Goal: Task Accomplishment & Management: Use online tool/utility

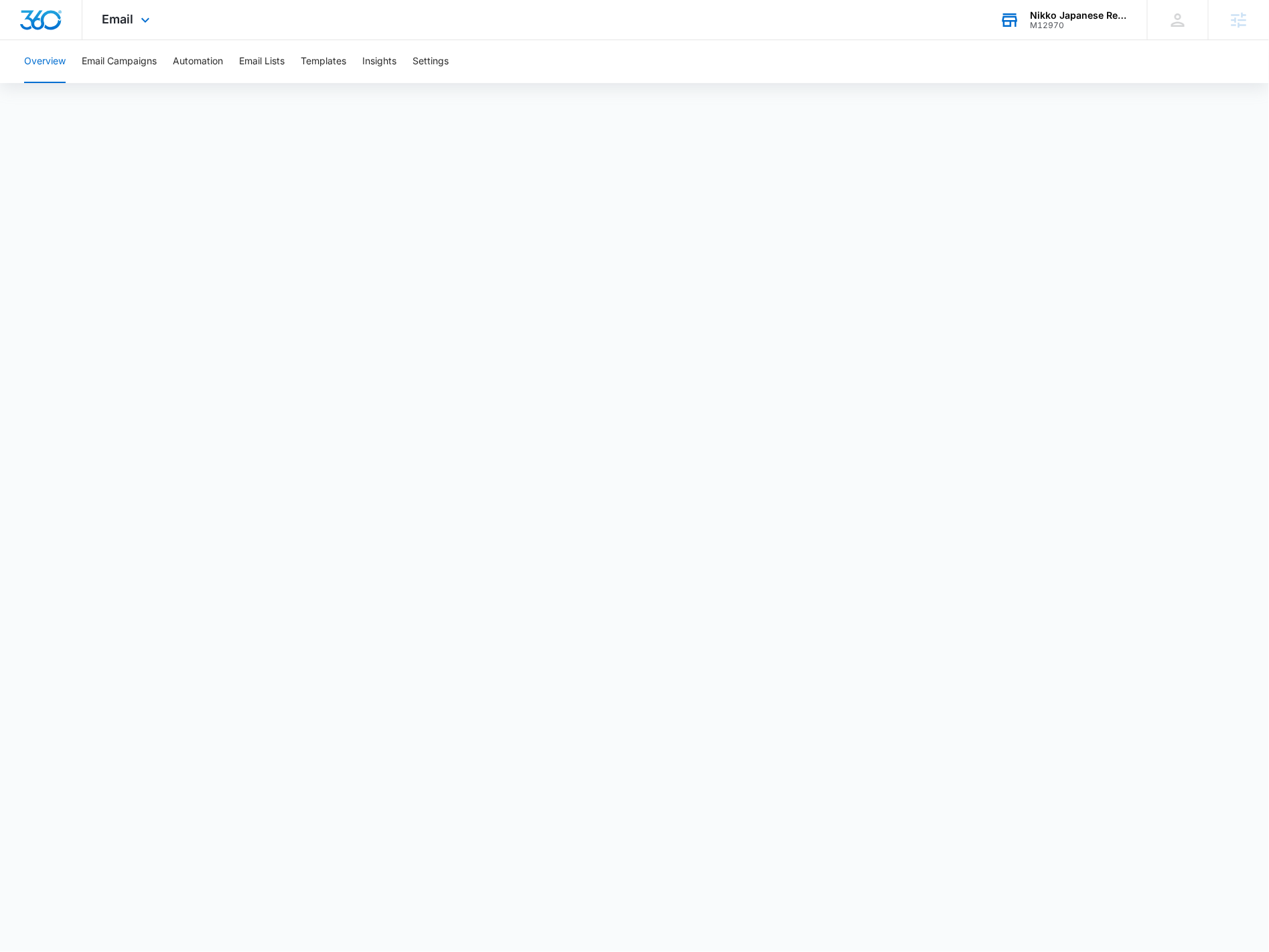
drag, startPoint x: 1068, startPoint y: 21, endPoint x: 1058, endPoint y: 20, distance: 10.0
click at [1067, 21] on div "M12970" at bounding box center [1079, 25] width 98 height 9
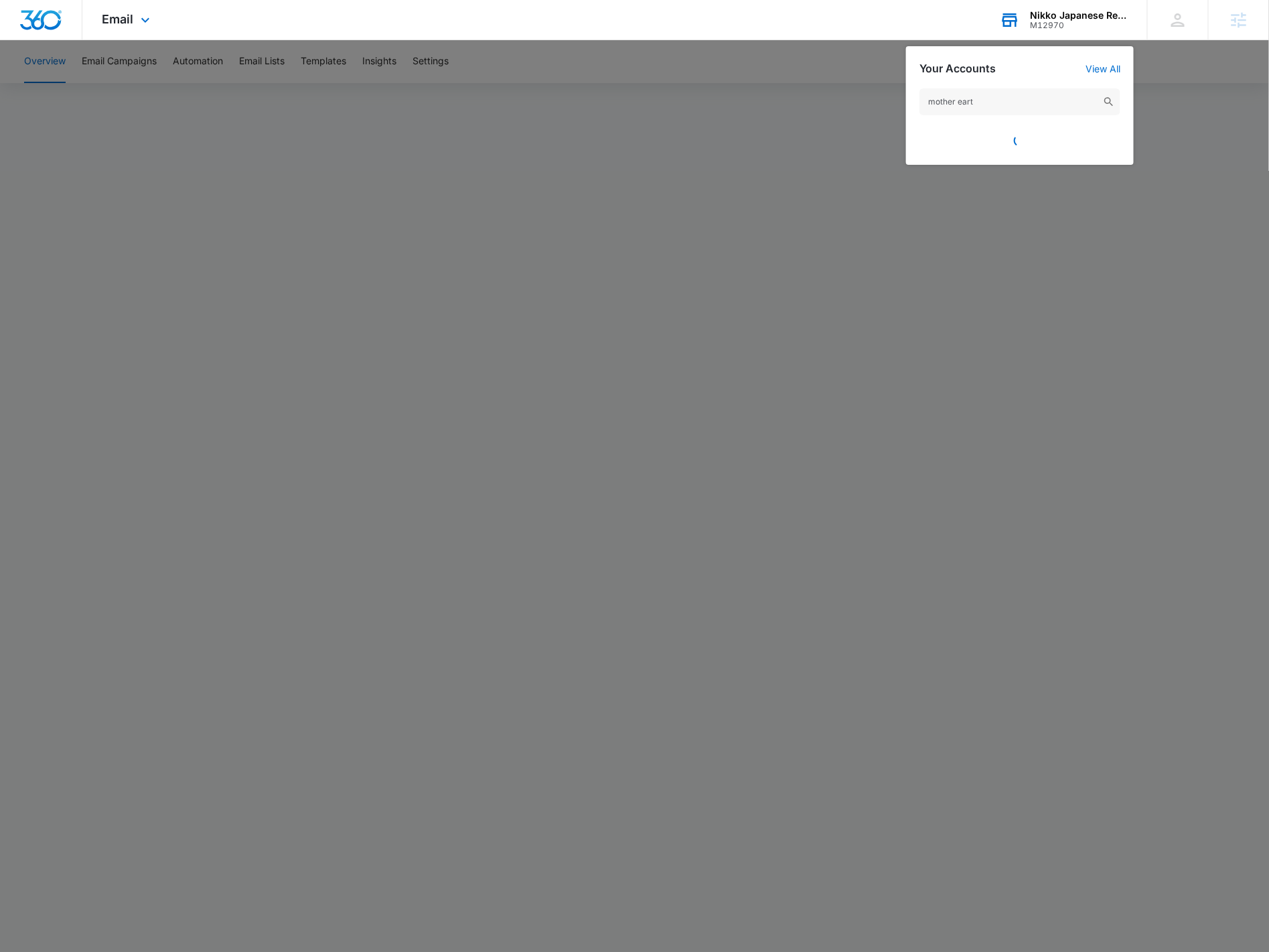
click at [1011, 98] on input "mother eart" at bounding box center [1020, 101] width 201 height 27
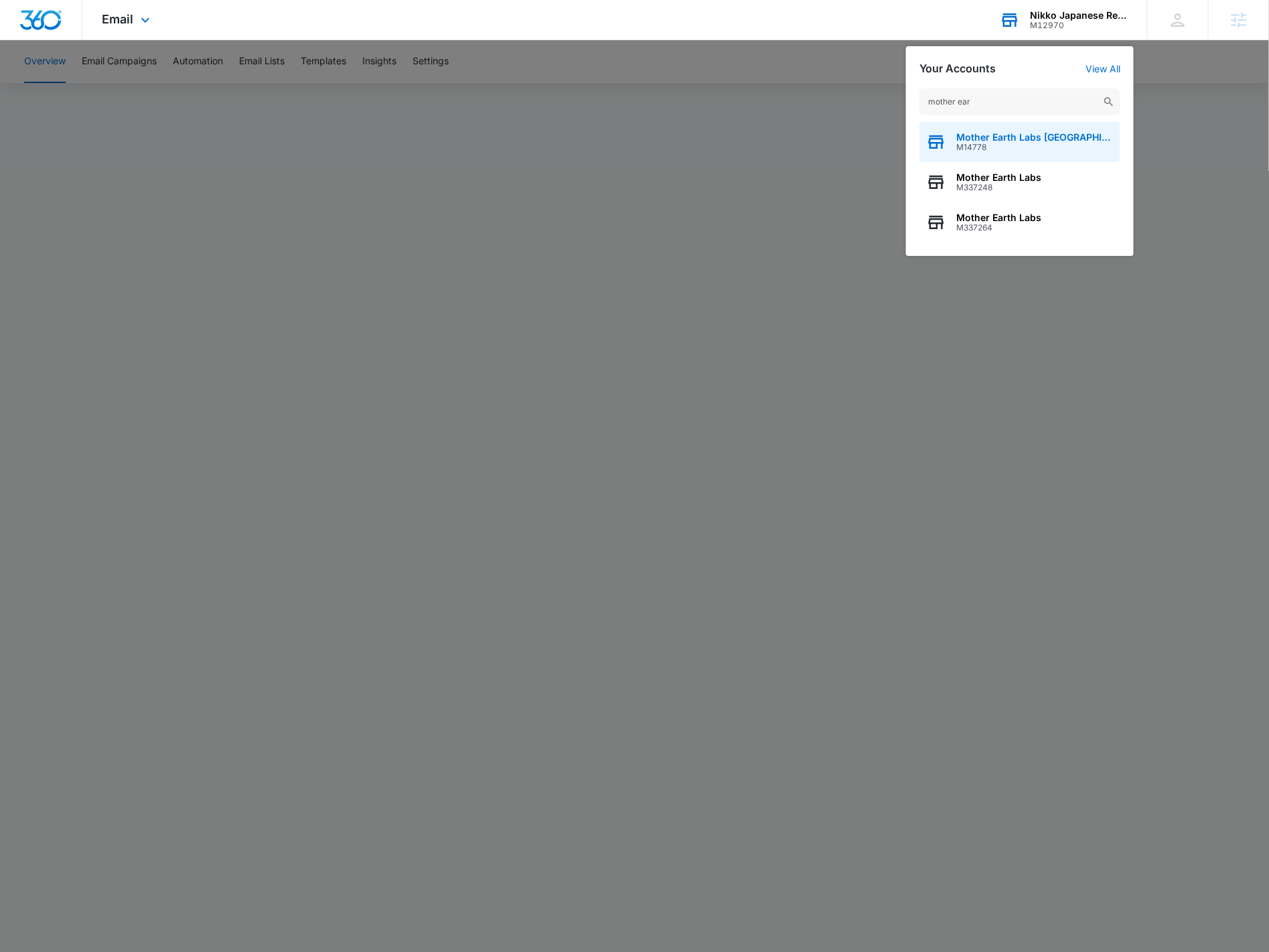
type input "mother ear"
click at [989, 142] on span "M14778" at bounding box center [1035, 147] width 158 height 9
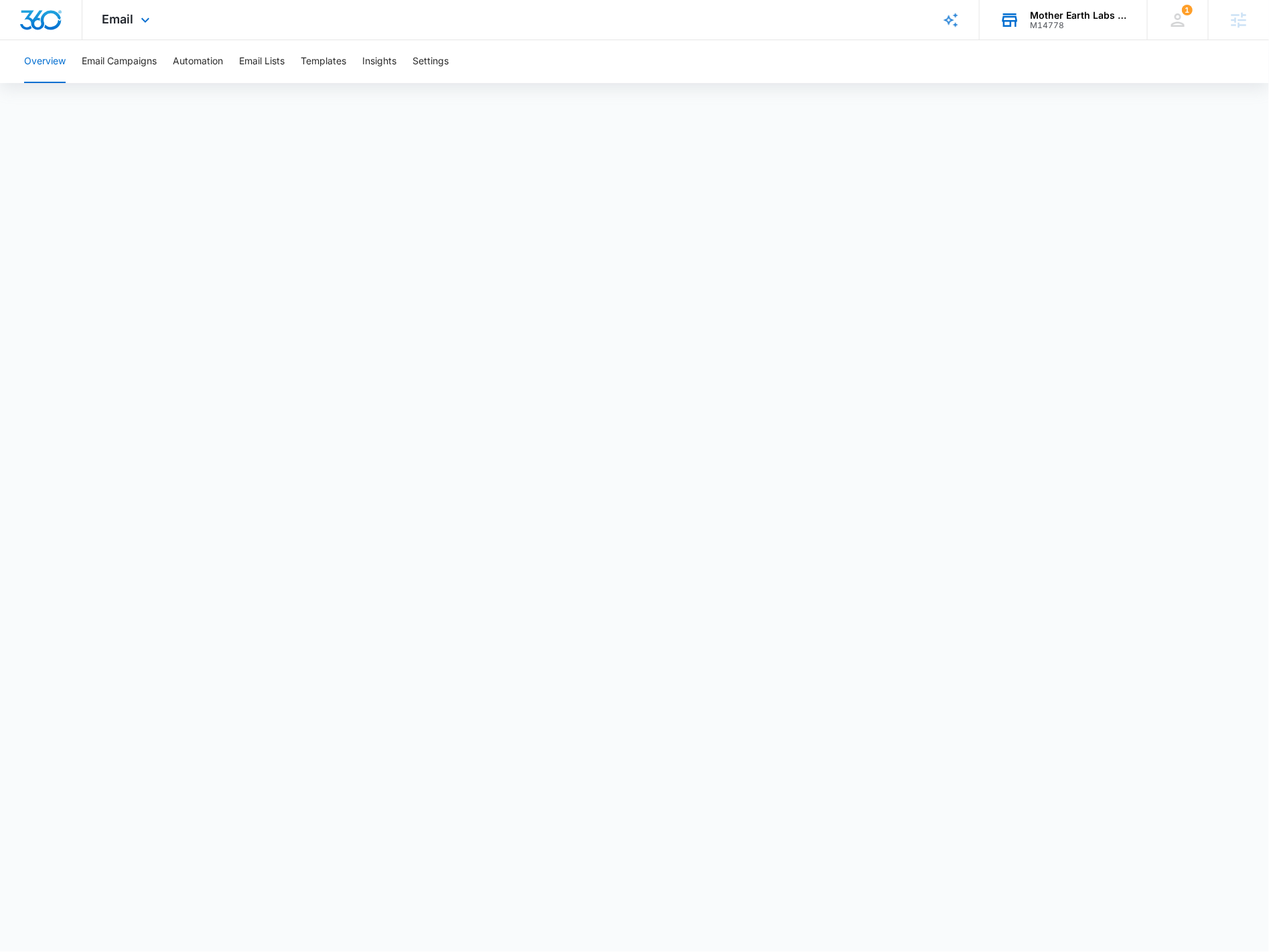
drag, startPoint x: 122, startPoint y: 34, endPoint x: 131, endPoint y: 47, distance: 15.8
click at [122, 34] on div "Email Apps Reputation Forms CRM Email Social POS Content Ads Intelligence Files…" at bounding box center [128, 20] width 91 height 39
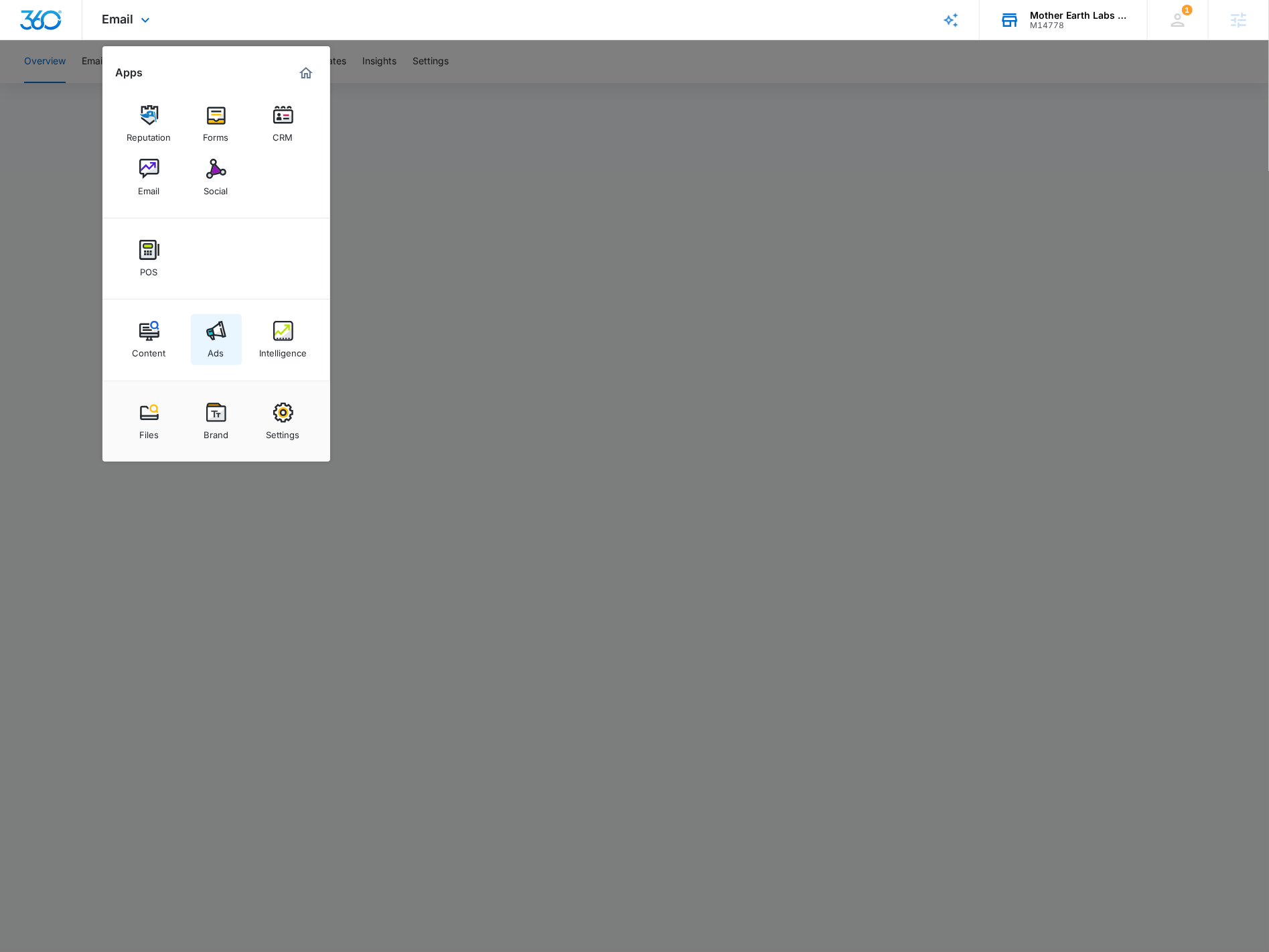
click at [216, 339] on img at bounding box center [216, 330] width 20 height 20
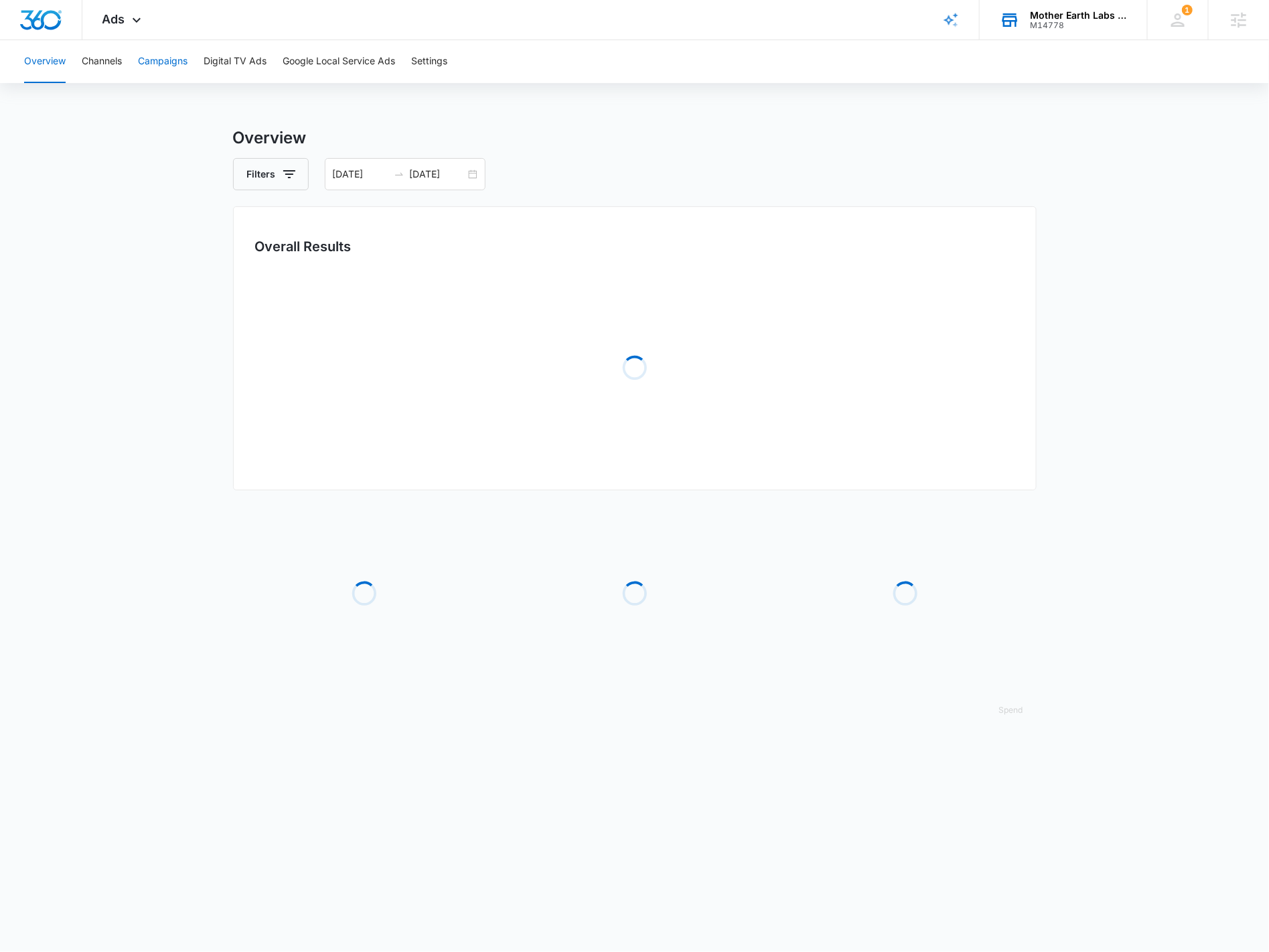
click at [179, 70] on button "Campaigns" at bounding box center [163, 62] width 50 height 43
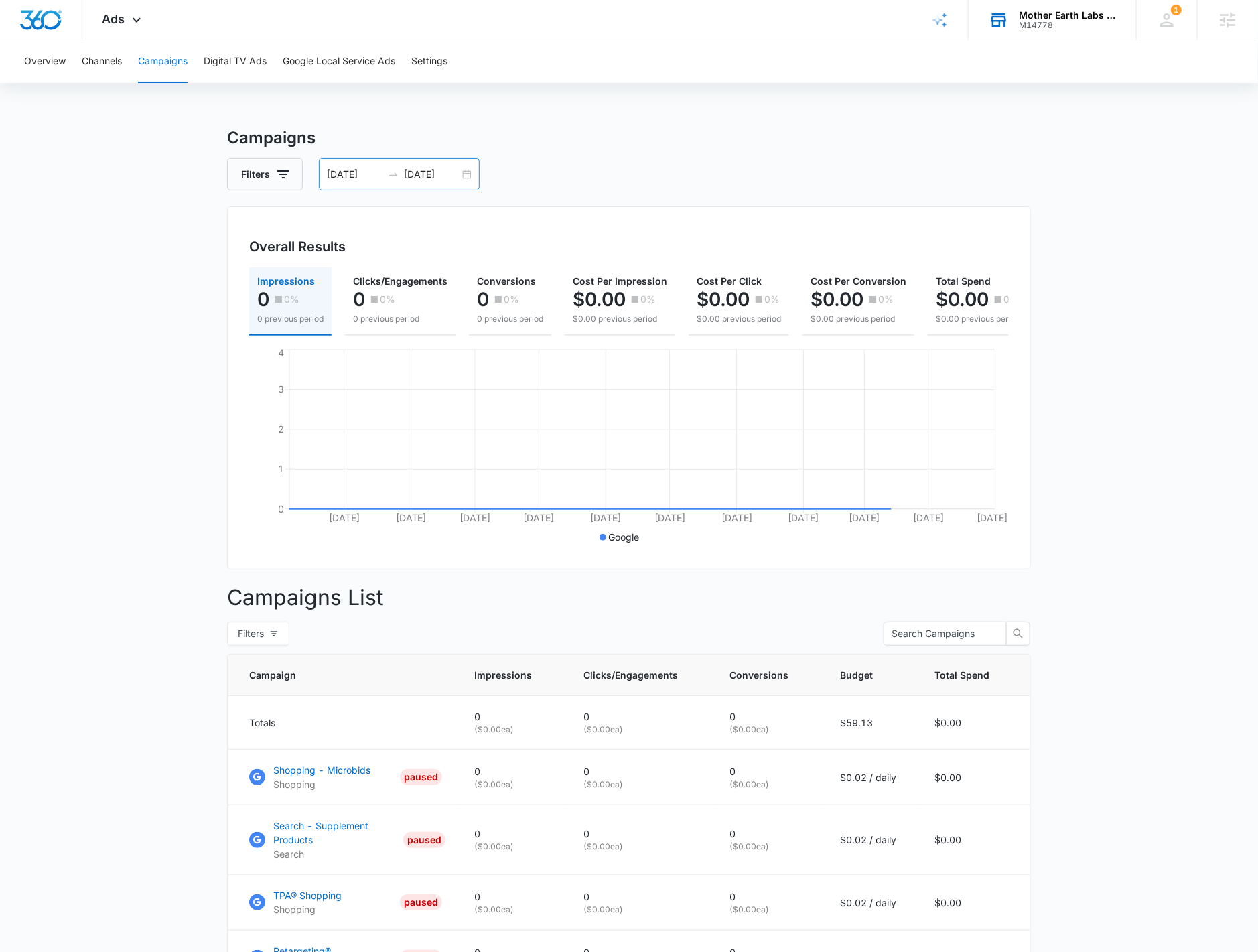
click at [466, 177] on div "01/01/2025 08/21/2025" at bounding box center [399, 174] width 161 height 33
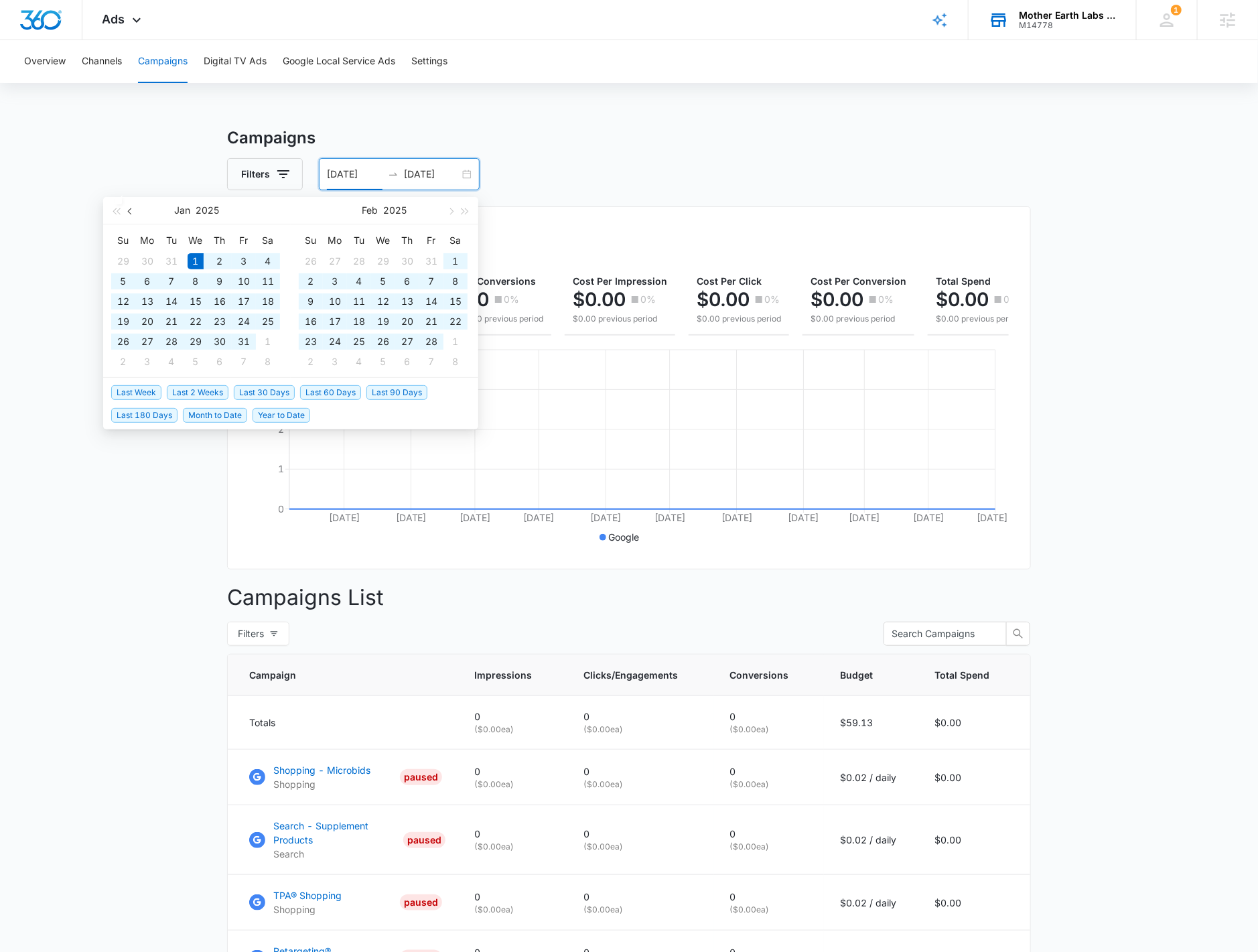
click at [135, 213] on button "button" at bounding box center [130, 210] width 15 height 27
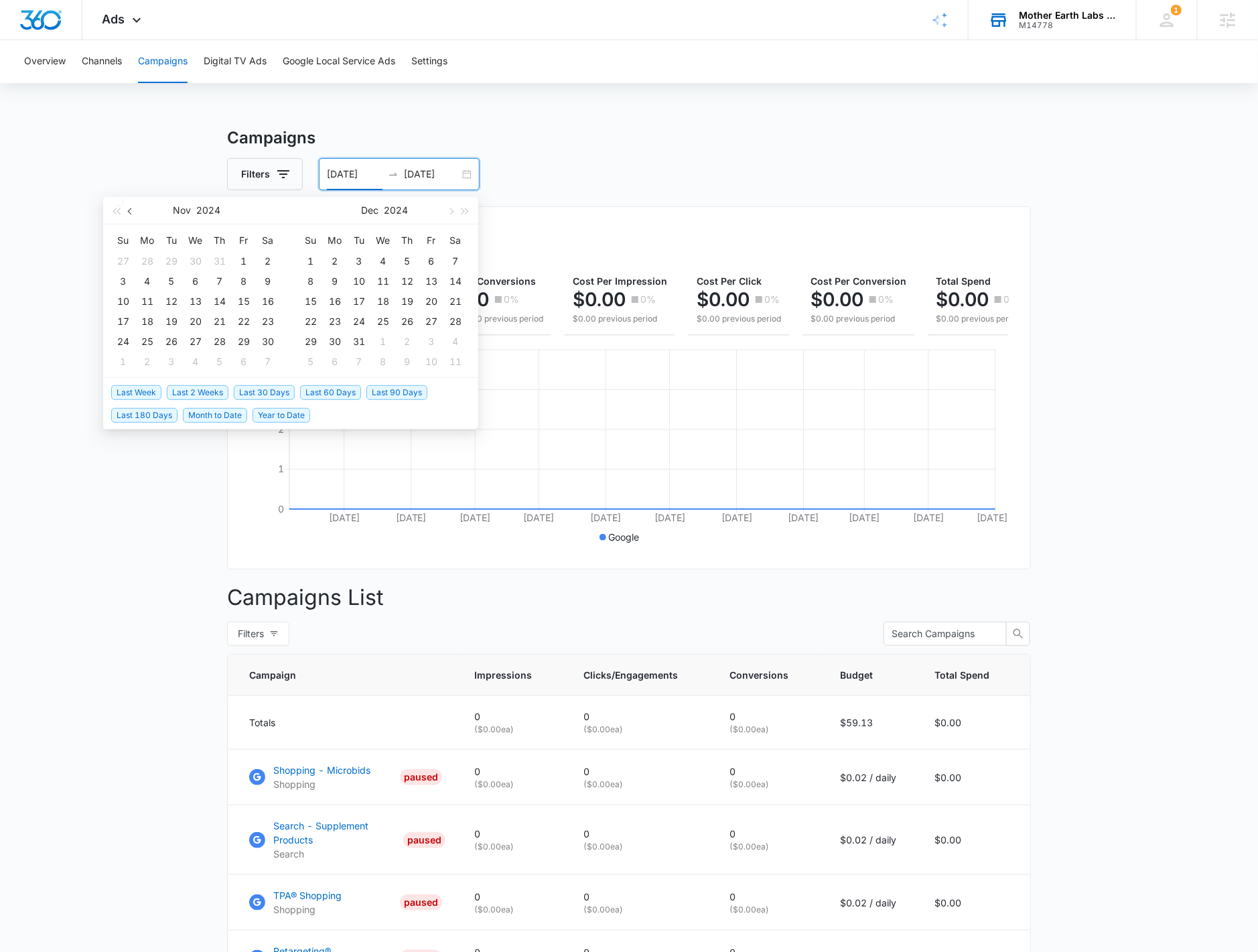
click at [134, 212] on button "button" at bounding box center [130, 210] width 15 height 27
type input "08/01/2024"
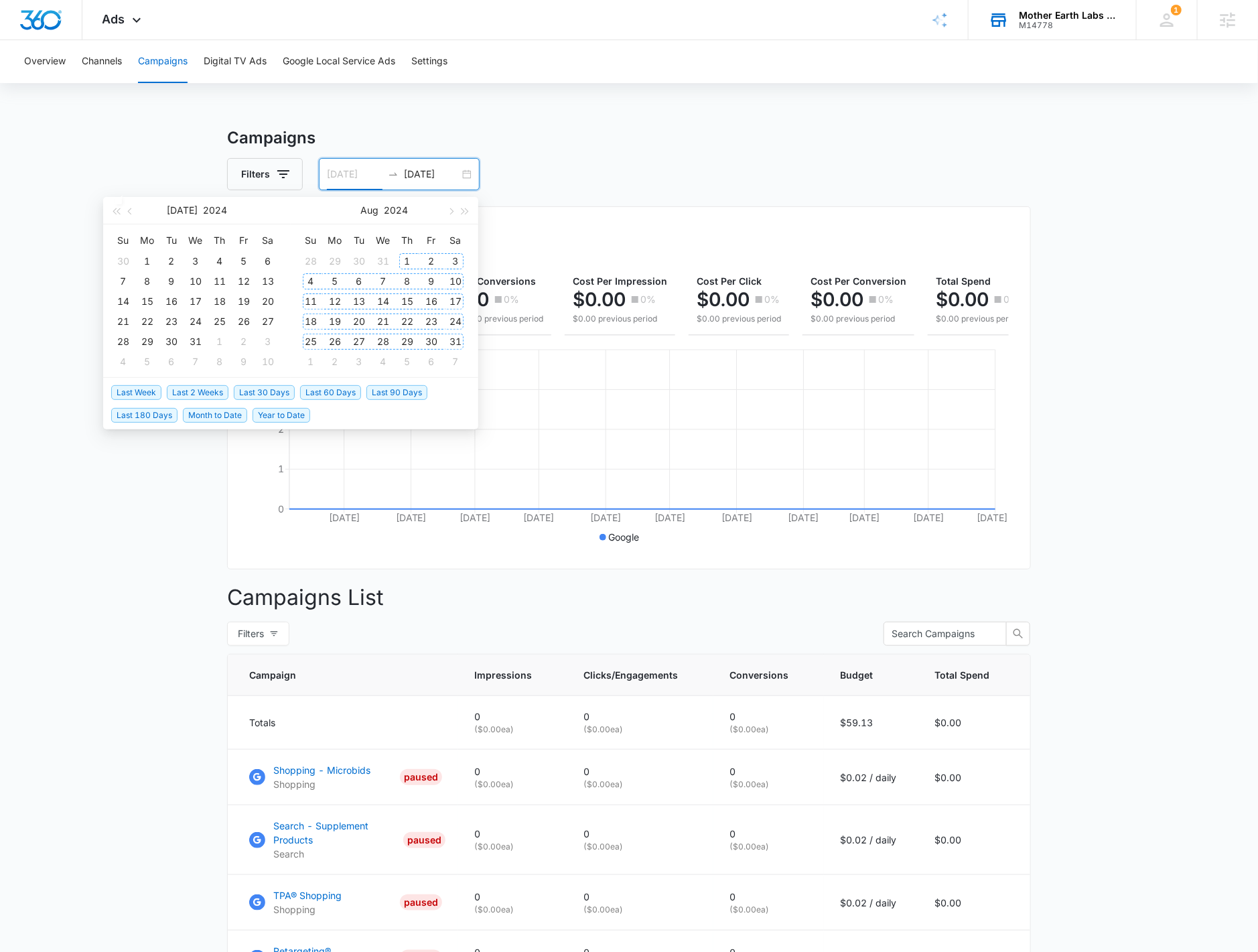
click at [404, 260] on div "1" at bounding box center [407, 260] width 16 height 16
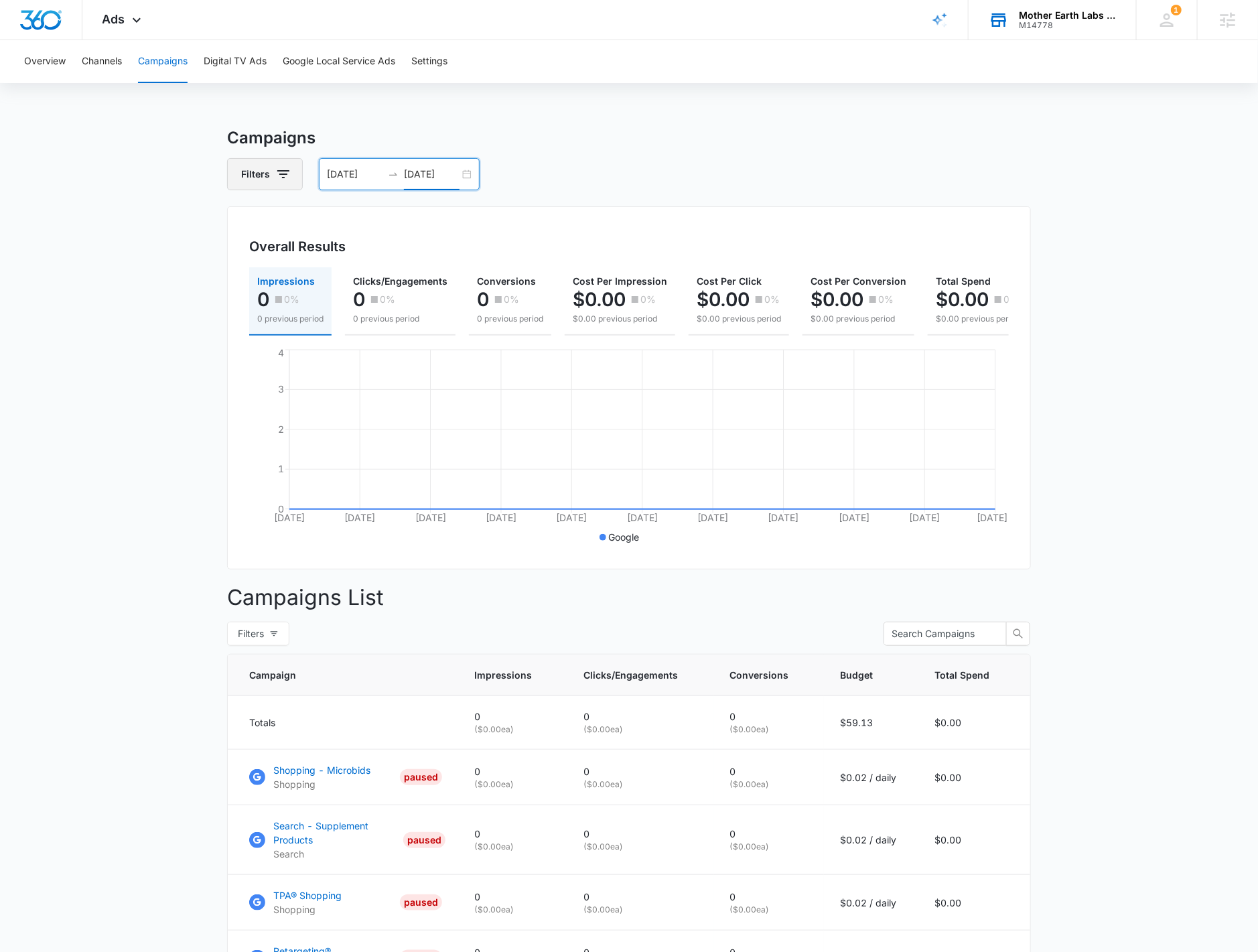
type input "08/21/2024"
click at [271, 167] on button "Filters" at bounding box center [265, 174] width 75 height 33
click at [304, 226] on icon "Clear" at bounding box center [304, 224] width 9 height 9
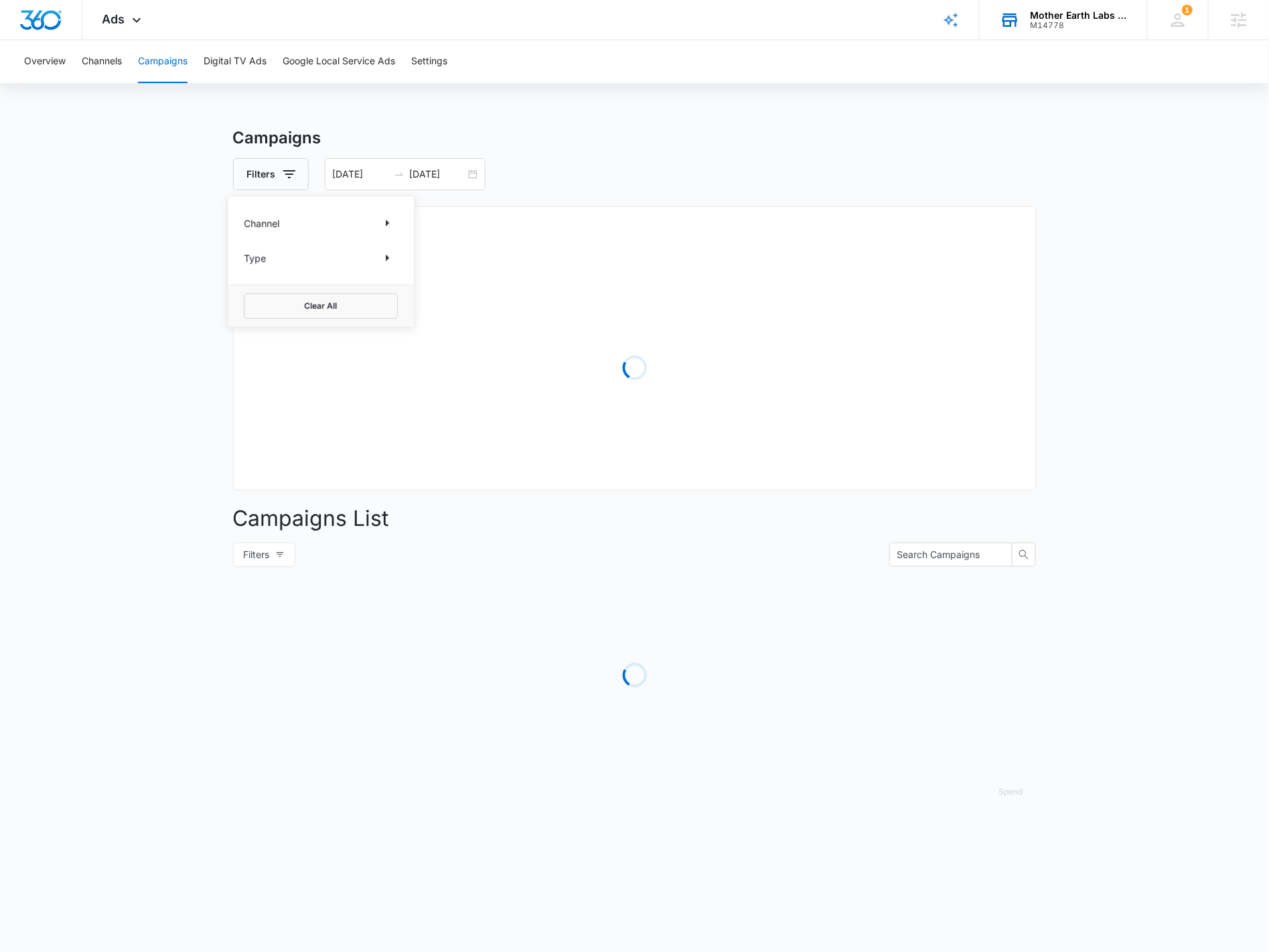
click at [307, 226] on div "Channel" at bounding box center [321, 223] width 154 height 21
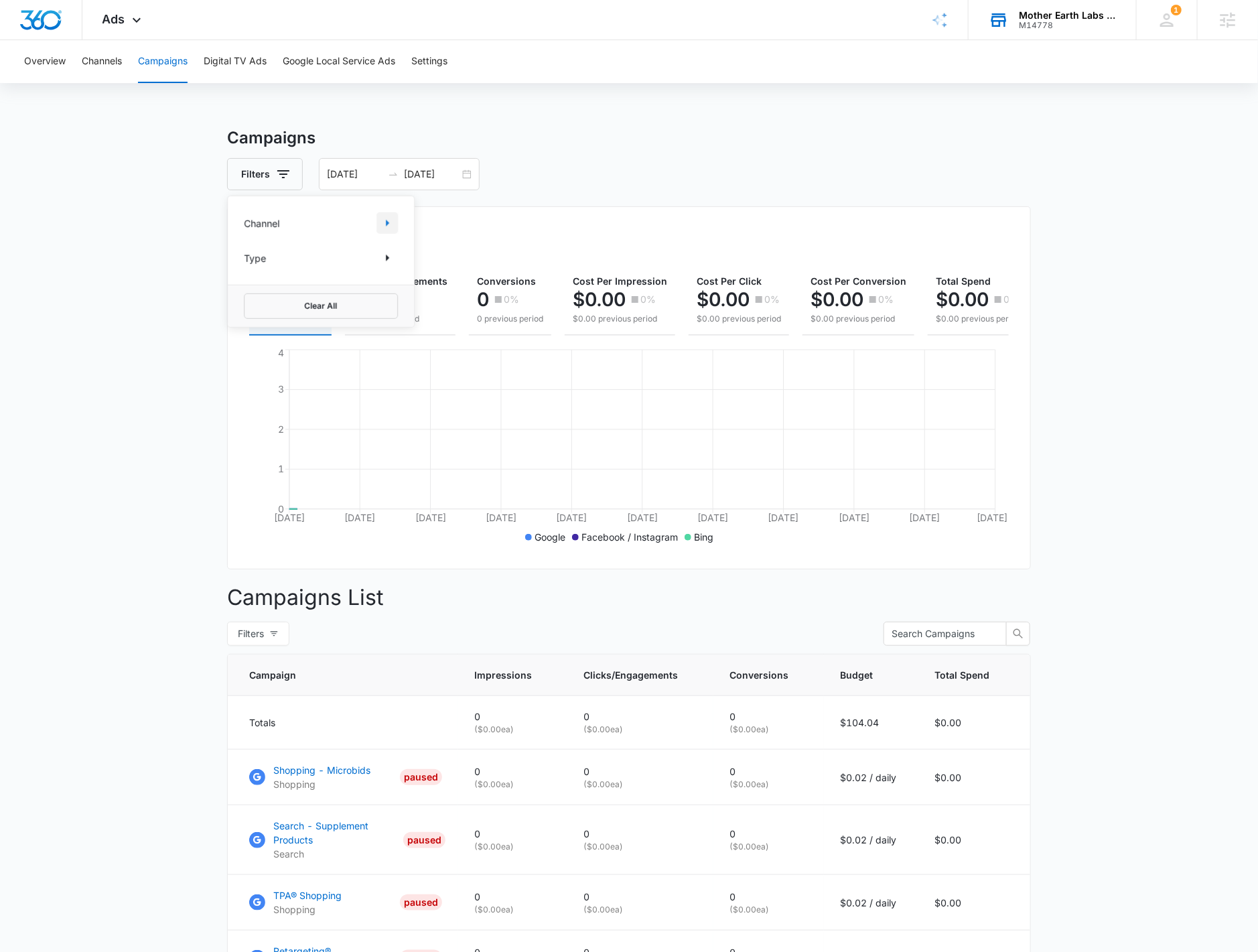
click at [385, 221] on icon "Show Channel filters" at bounding box center [386, 223] width 16 height 16
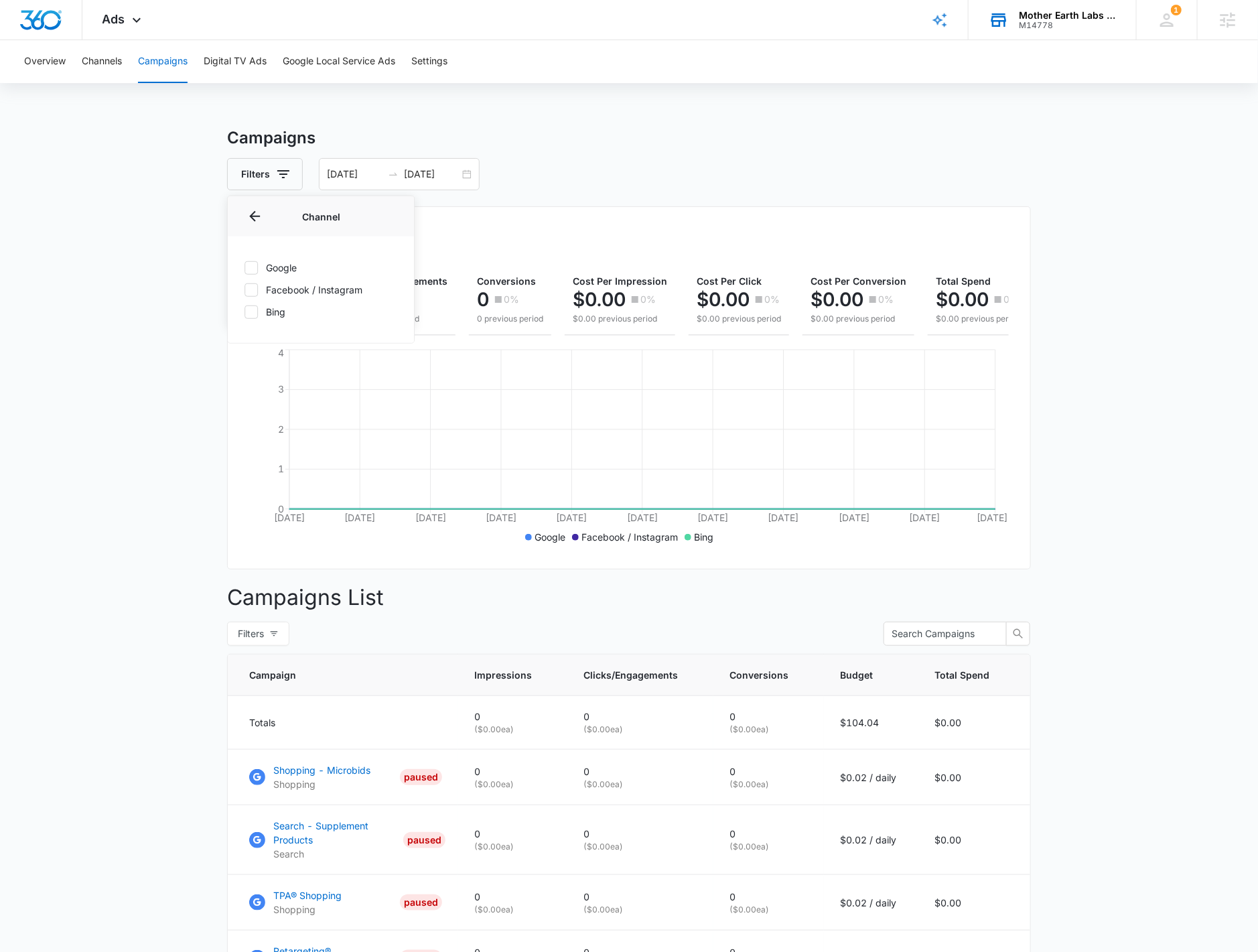
click at [244, 290] on div at bounding box center [251, 290] width 14 height 14
click at [244, 290] on input "Facebook / Instagram" at bounding box center [244, 290] width 1 height 1
checkbox input "true"
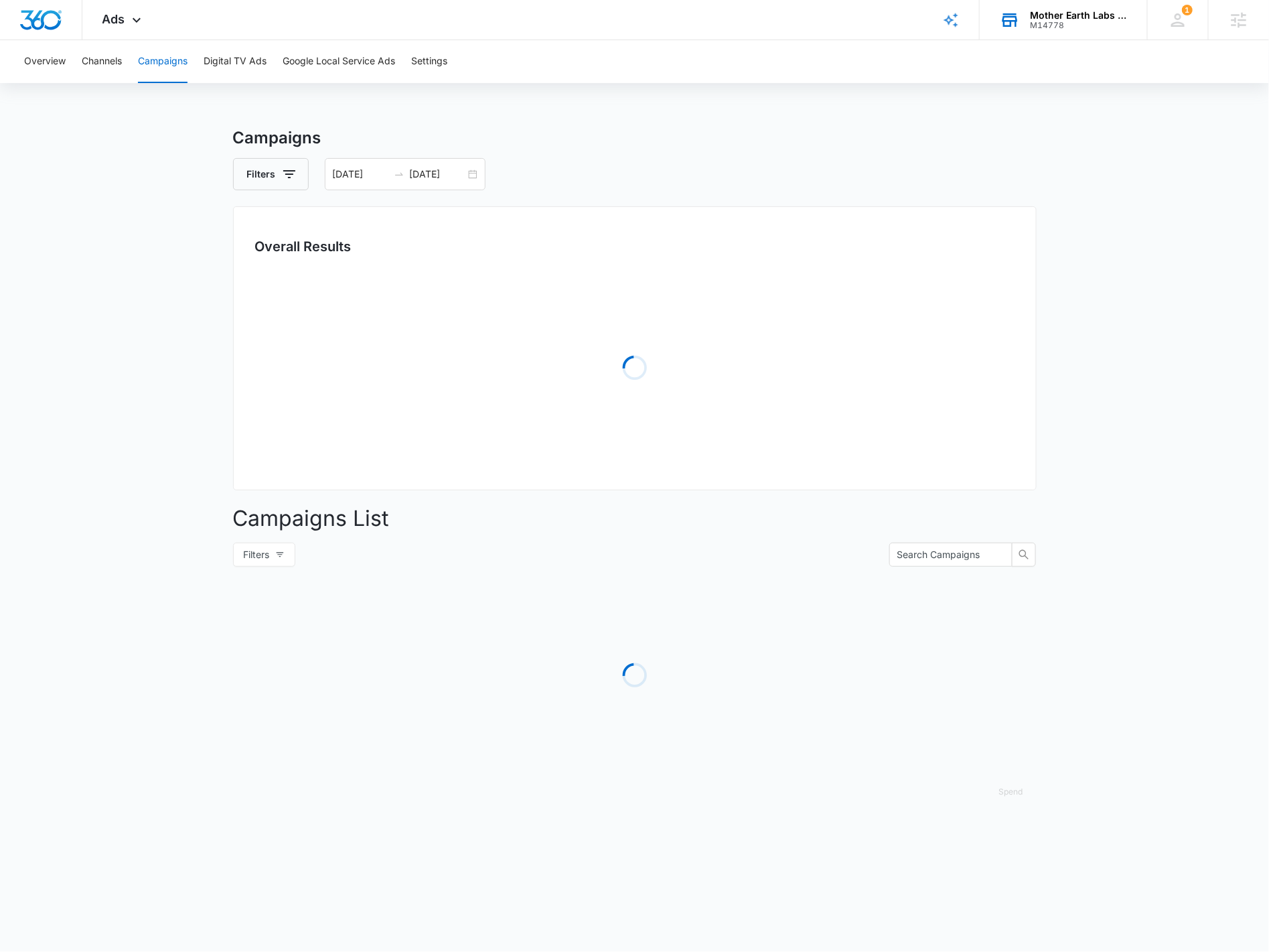
click at [161, 319] on main "Campaigns Filters 08/01/2024 08/21/2024 Overall Results Loading Campaigns List …" at bounding box center [634, 475] width 1269 height 698
